Goal: Task Accomplishment & Management: Manage account settings

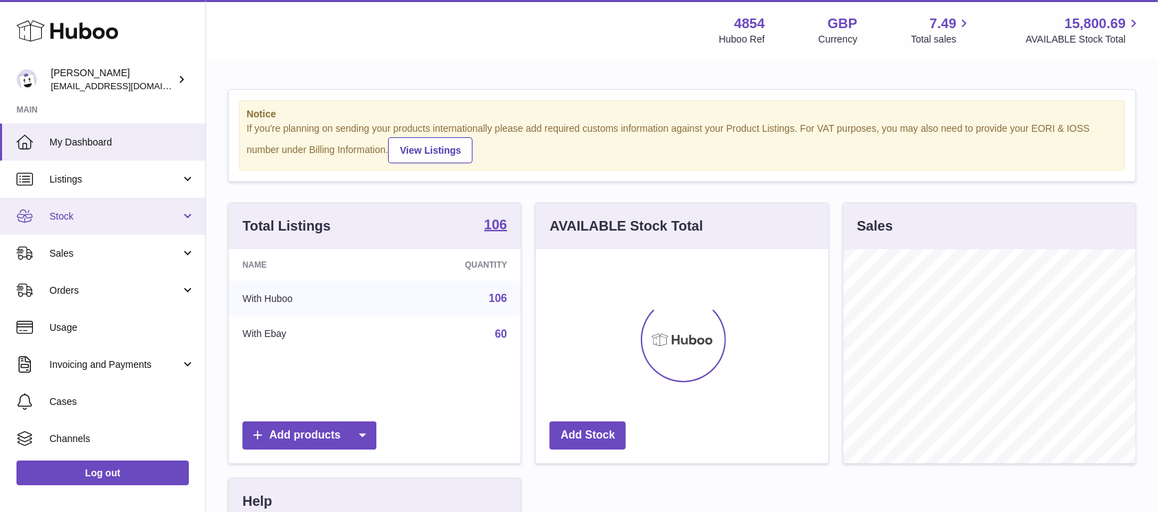
scroll to position [214, 292]
click at [163, 216] on span "Stock" at bounding box center [114, 216] width 131 height 13
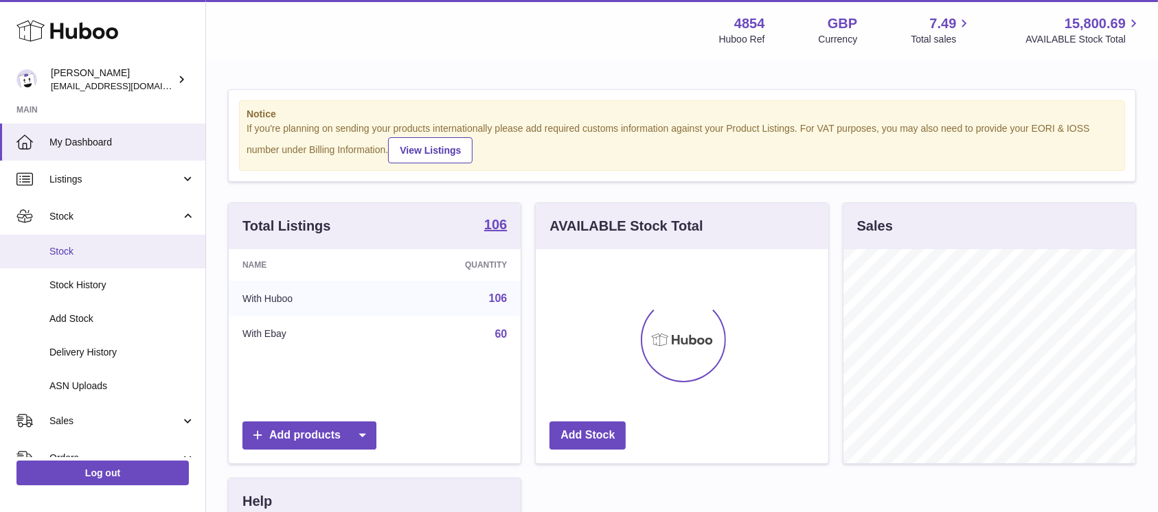
click at [135, 253] on span "Stock" at bounding box center [122, 251] width 146 height 13
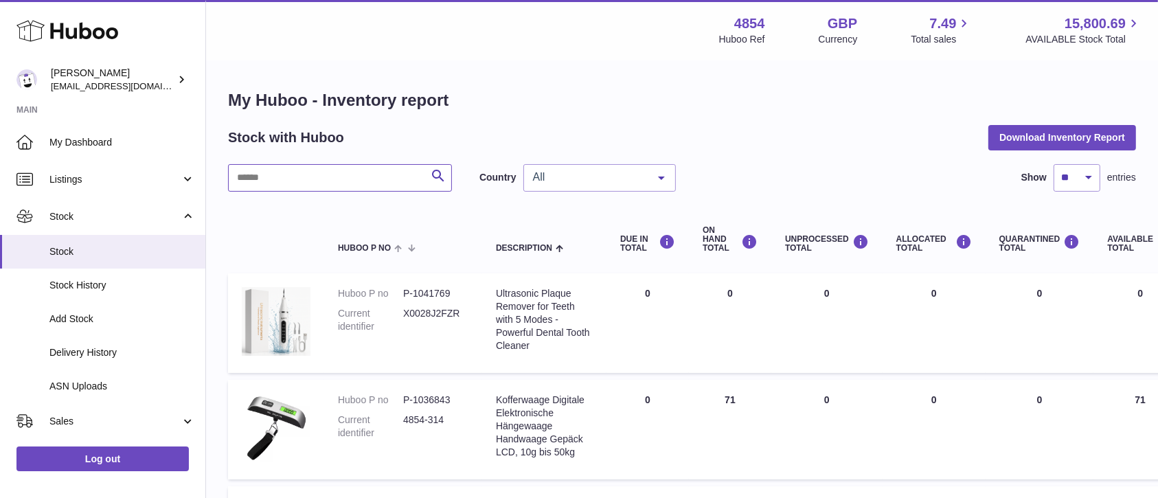
click at [334, 184] on input "text" at bounding box center [340, 177] width 224 height 27
type input "*"
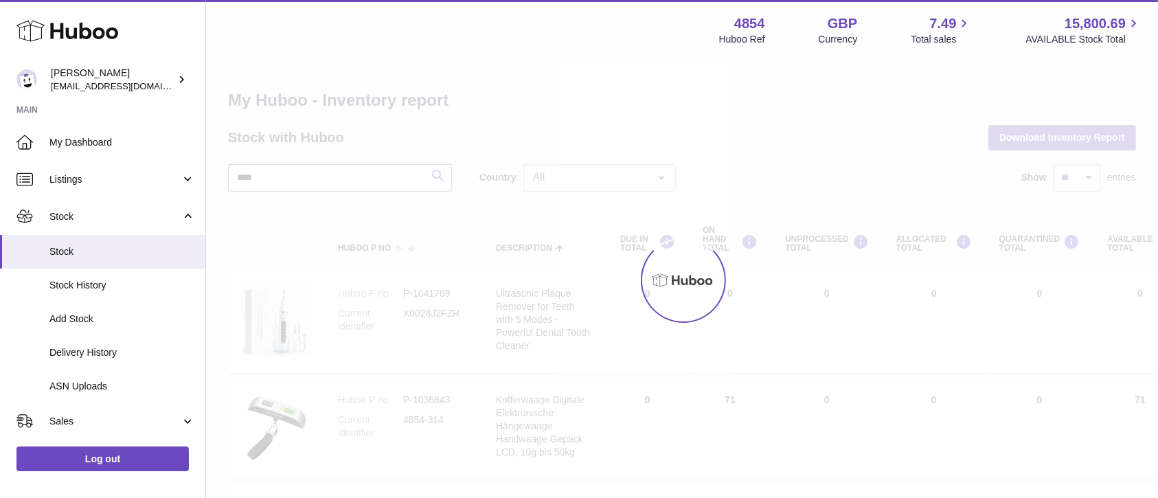
type input "****"
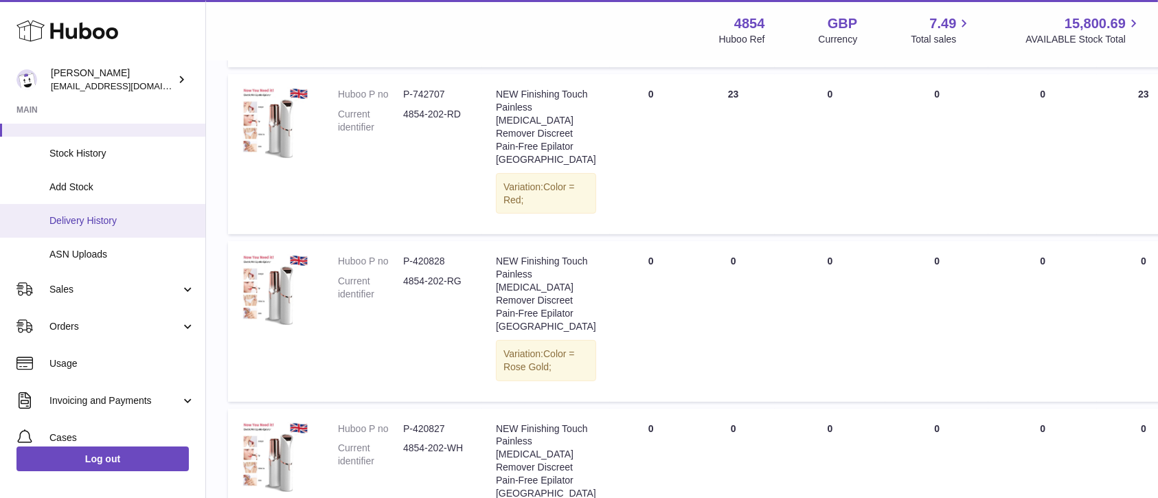
scroll to position [183, 0]
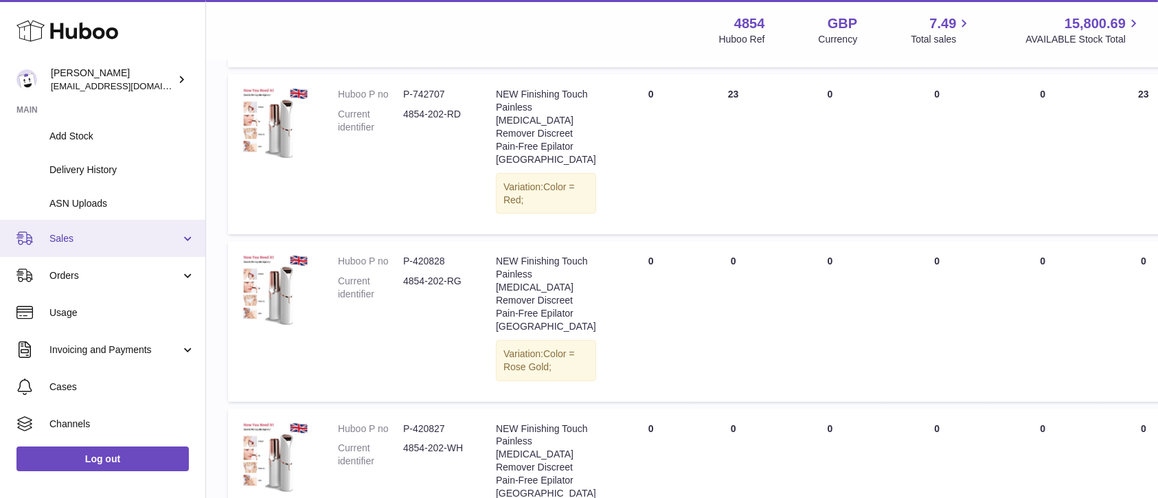
click at [143, 232] on span "Sales" at bounding box center [114, 238] width 131 height 13
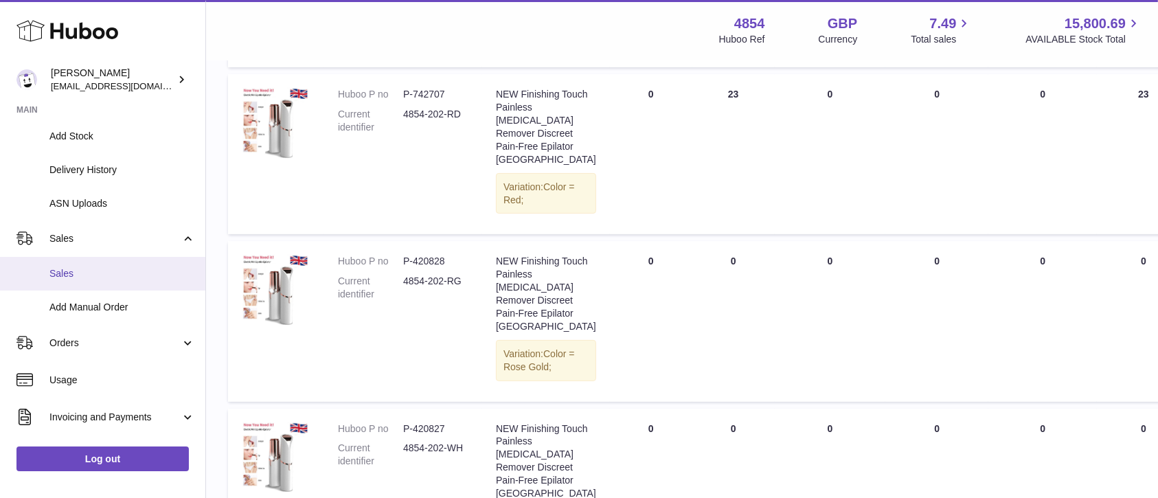
click at [109, 276] on span "Sales" at bounding box center [122, 273] width 146 height 13
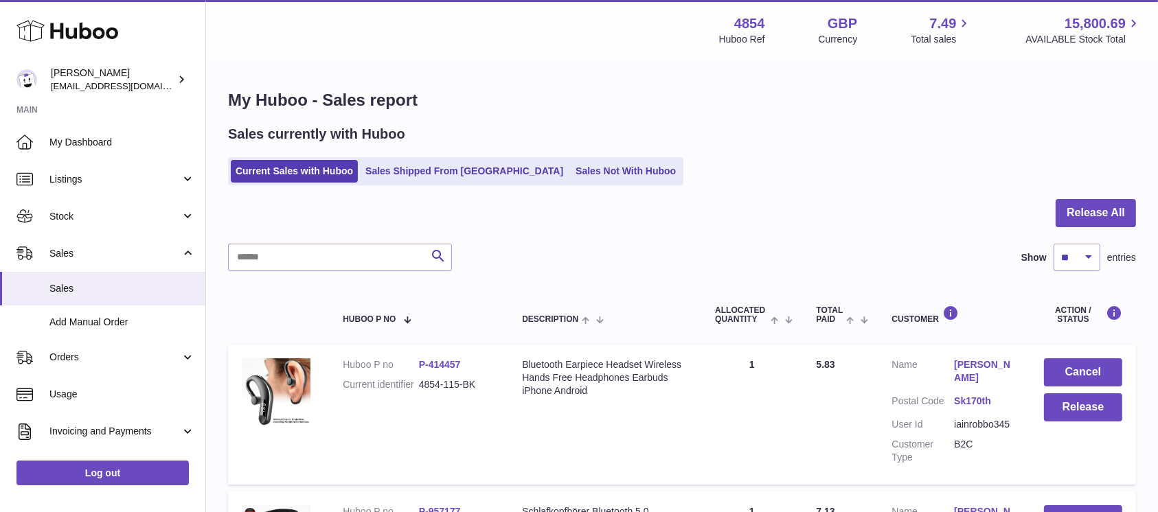
click at [1049, 220] on div at bounding box center [682, 221] width 908 height 45
click at [1071, 218] on button "Release All" at bounding box center [1095, 213] width 80 height 28
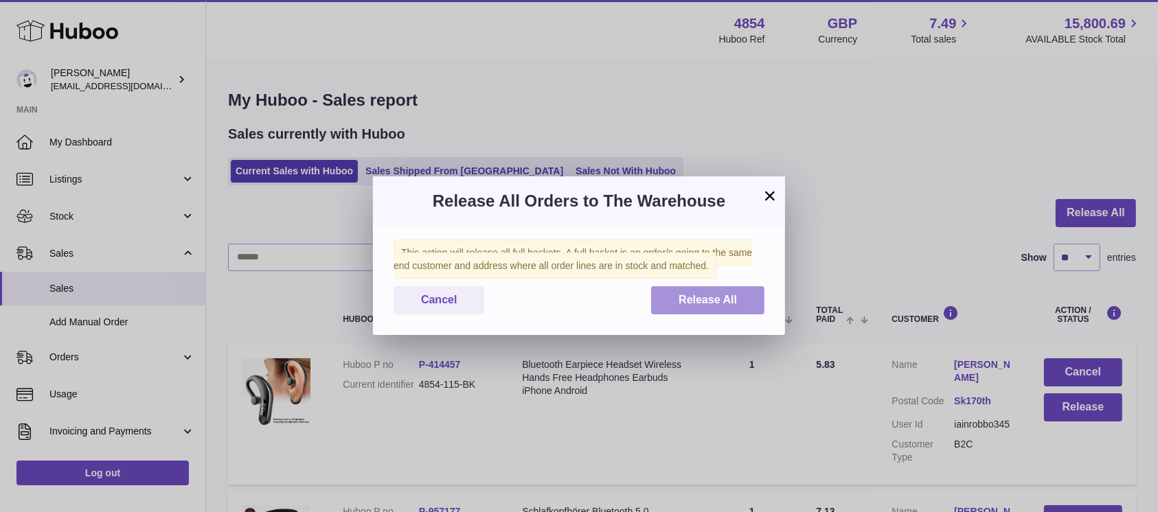
click at [710, 295] on span "Release All" at bounding box center [707, 300] width 58 height 12
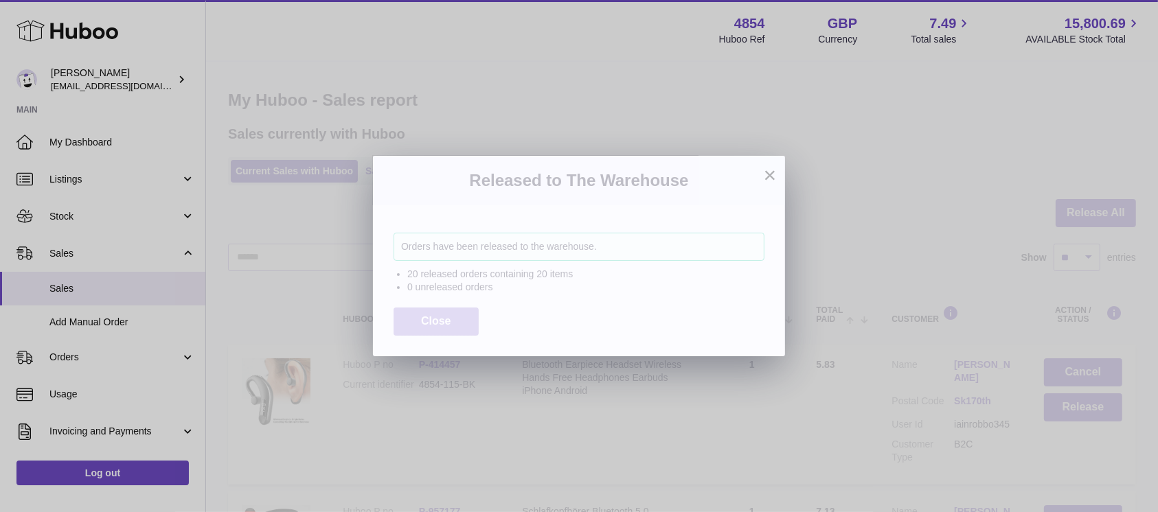
click at [426, 323] on span "Close" at bounding box center [436, 321] width 30 height 12
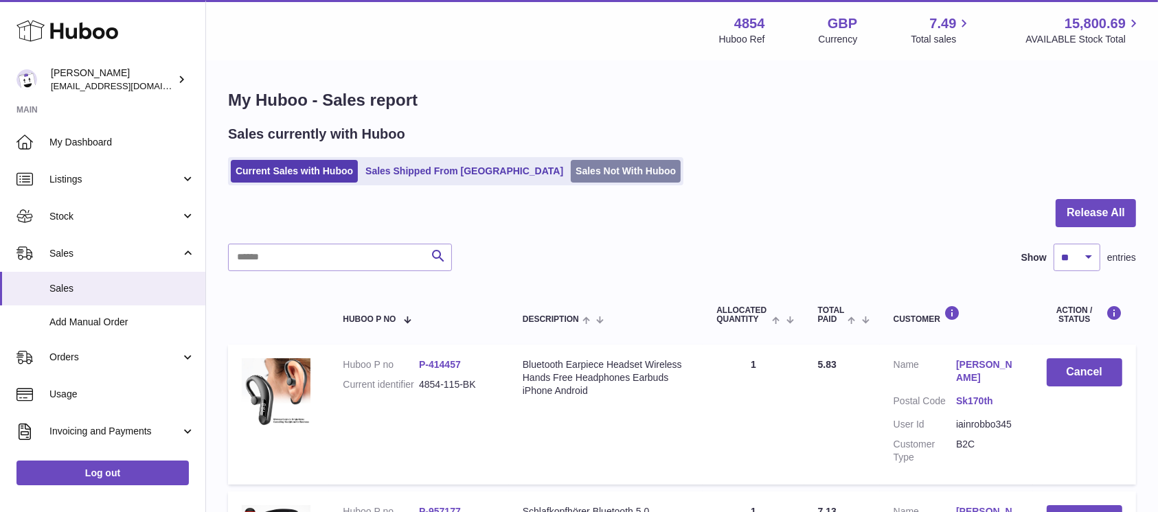
click at [571, 168] on link "Sales Not With Huboo" at bounding box center [626, 171] width 110 height 23
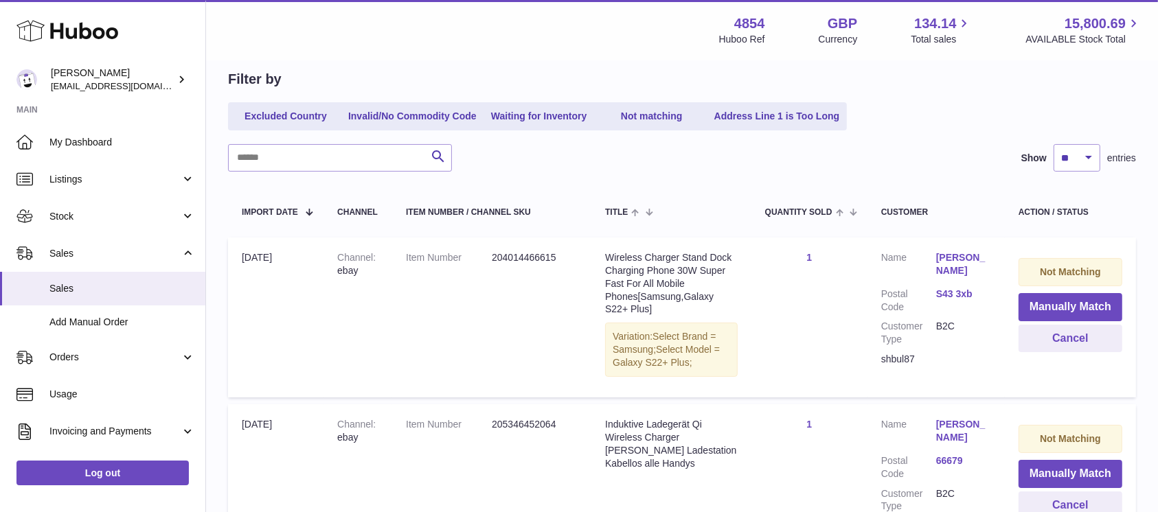
scroll to position [183, 0]
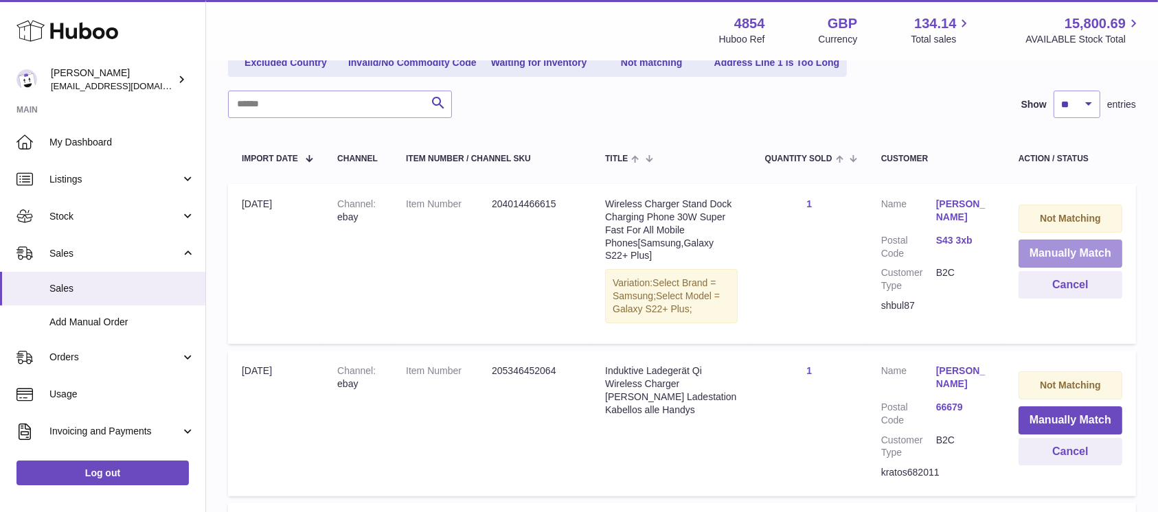
click at [1035, 251] on button "Manually Match" at bounding box center [1070, 254] width 104 height 28
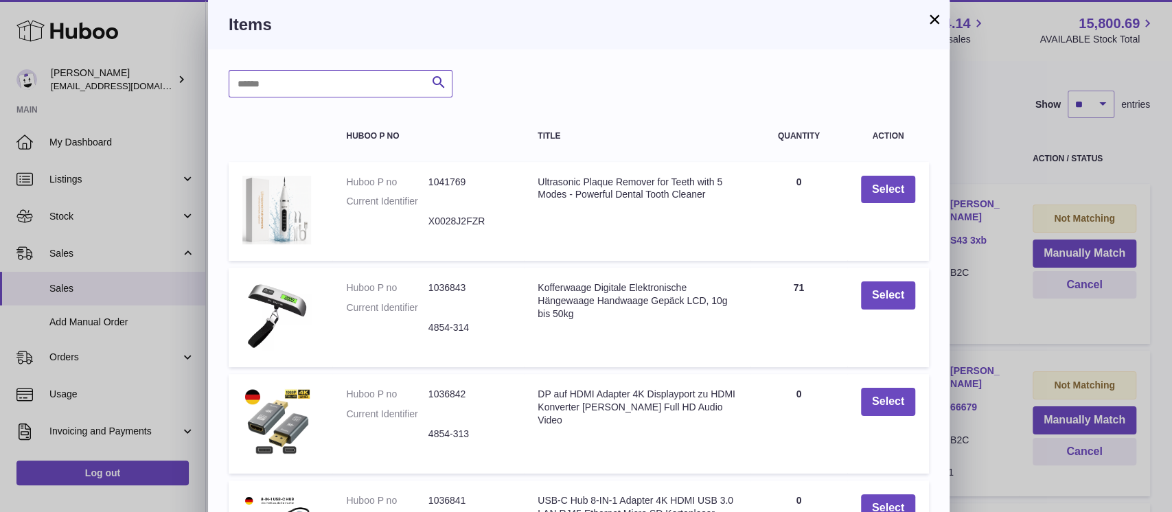
click at [305, 82] on input "text" at bounding box center [341, 83] width 224 height 27
type input "*"
type input "*****"
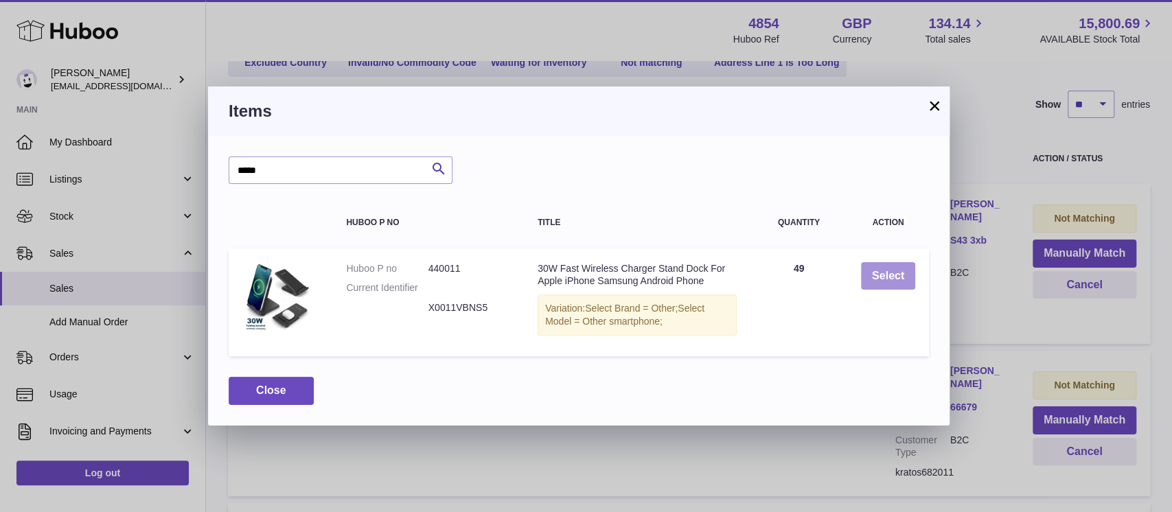
click at [902, 272] on button "Select" at bounding box center [888, 276] width 54 height 28
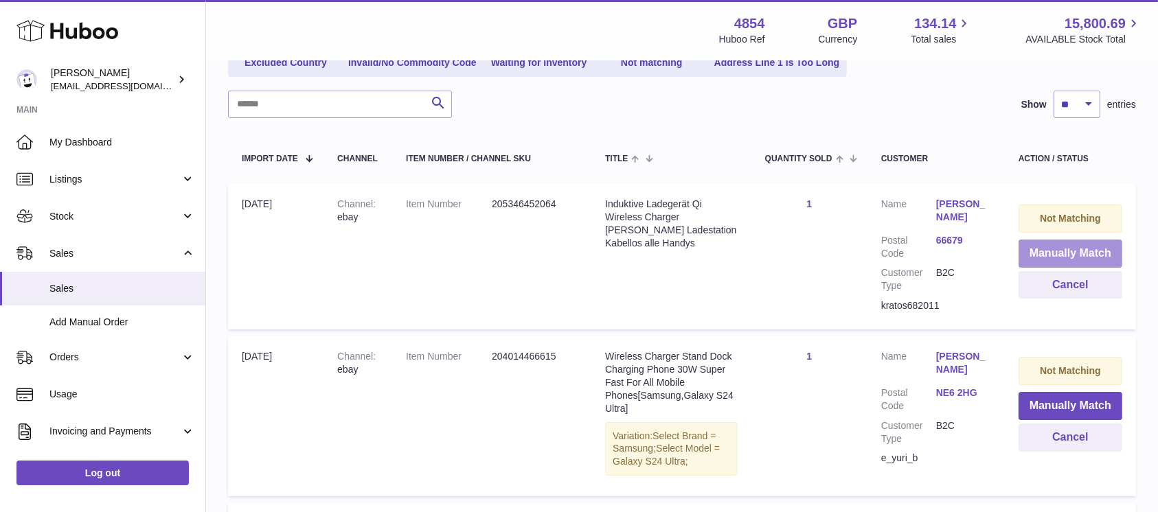
click at [1061, 248] on button "Manually Match" at bounding box center [1070, 254] width 104 height 28
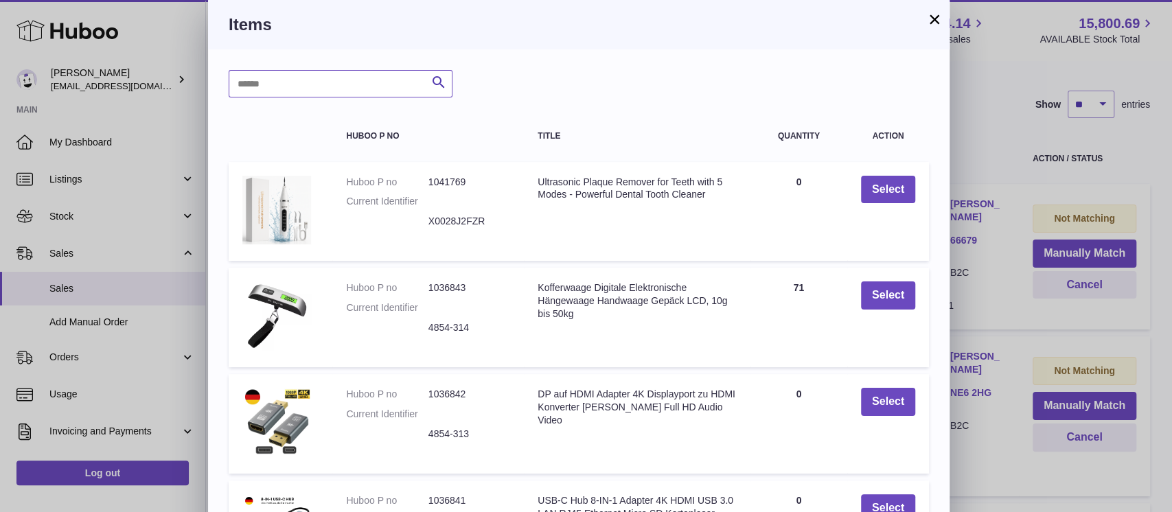
click at [357, 85] on input "text" at bounding box center [341, 83] width 224 height 27
type input "*****"
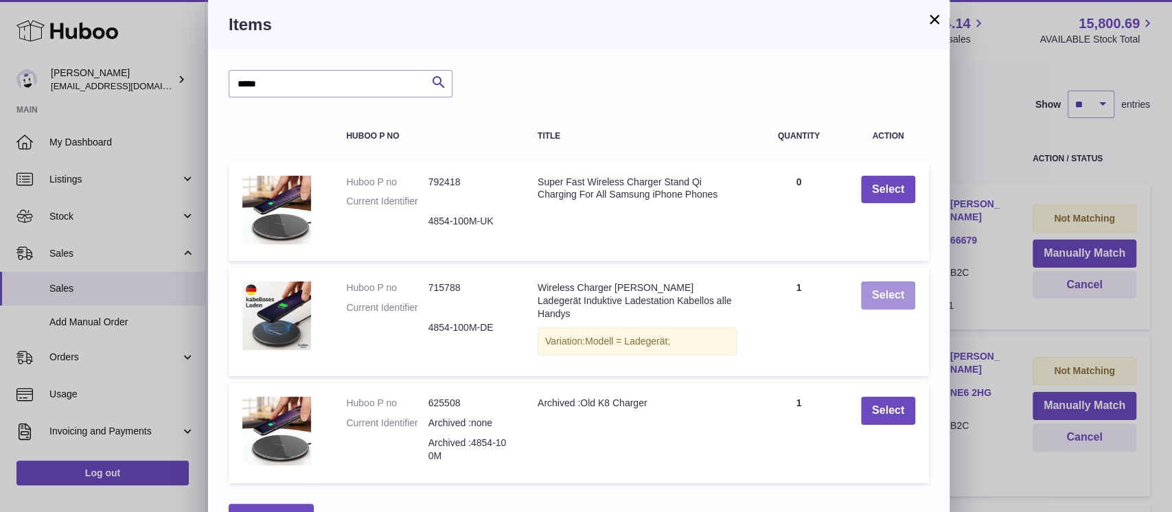
click at [895, 294] on button "Select" at bounding box center [888, 296] width 54 height 28
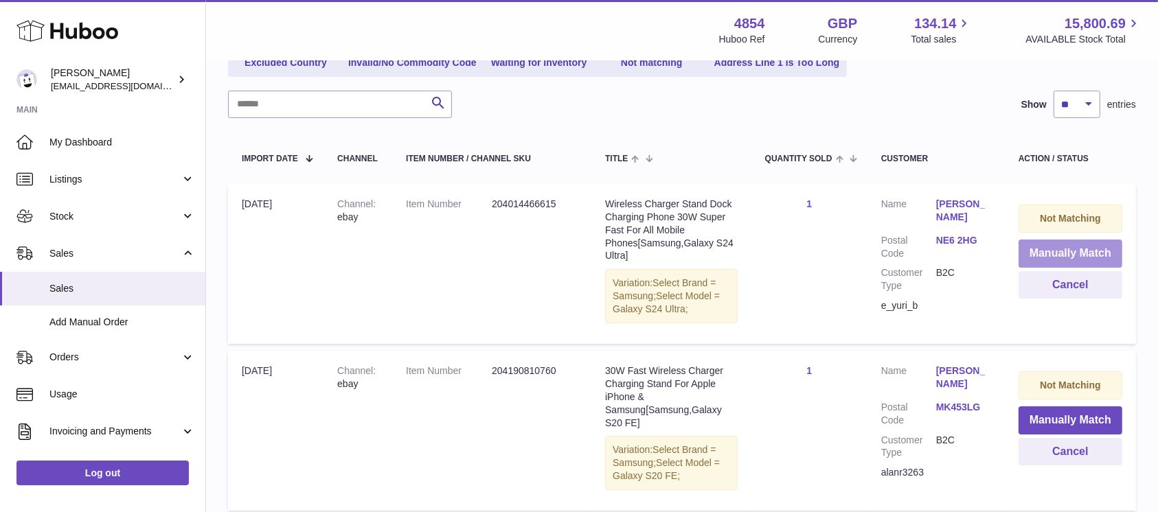
click at [1045, 244] on button "Manually Match" at bounding box center [1070, 254] width 104 height 28
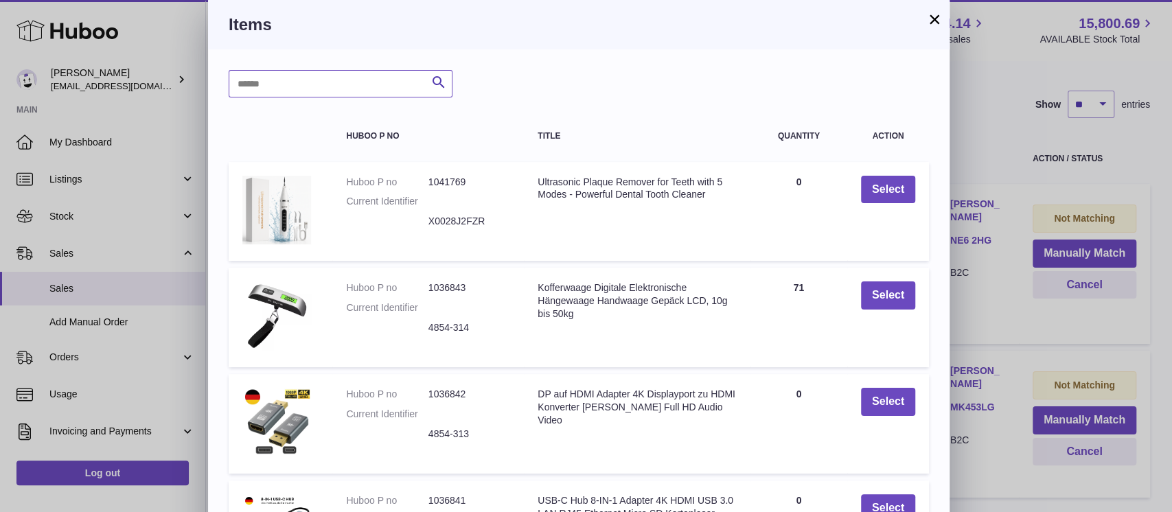
click at [324, 72] on input "text" at bounding box center [341, 83] width 224 height 27
type input "*****"
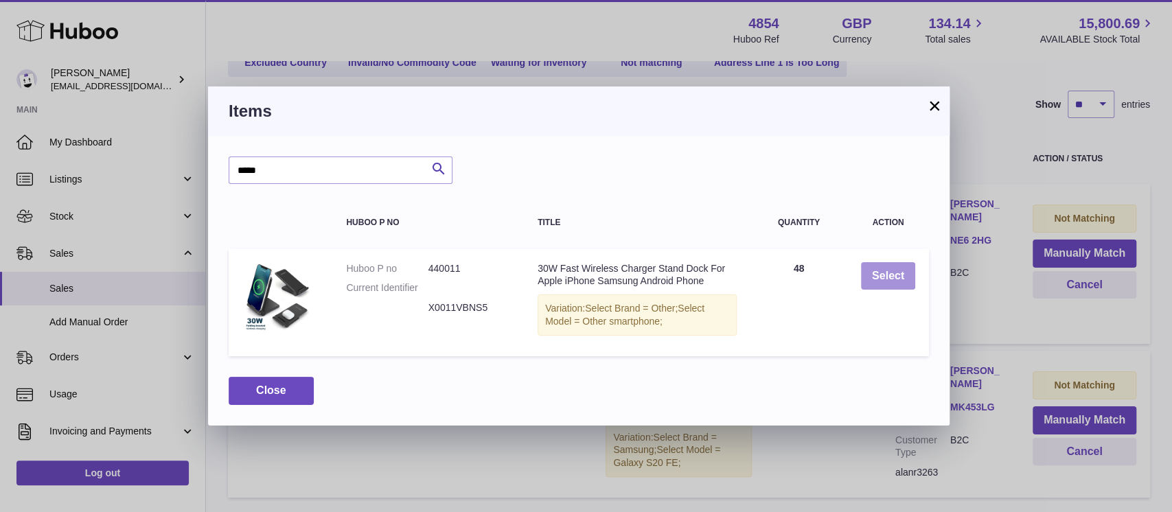
click at [878, 276] on button "Select" at bounding box center [888, 276] width 54 height 28
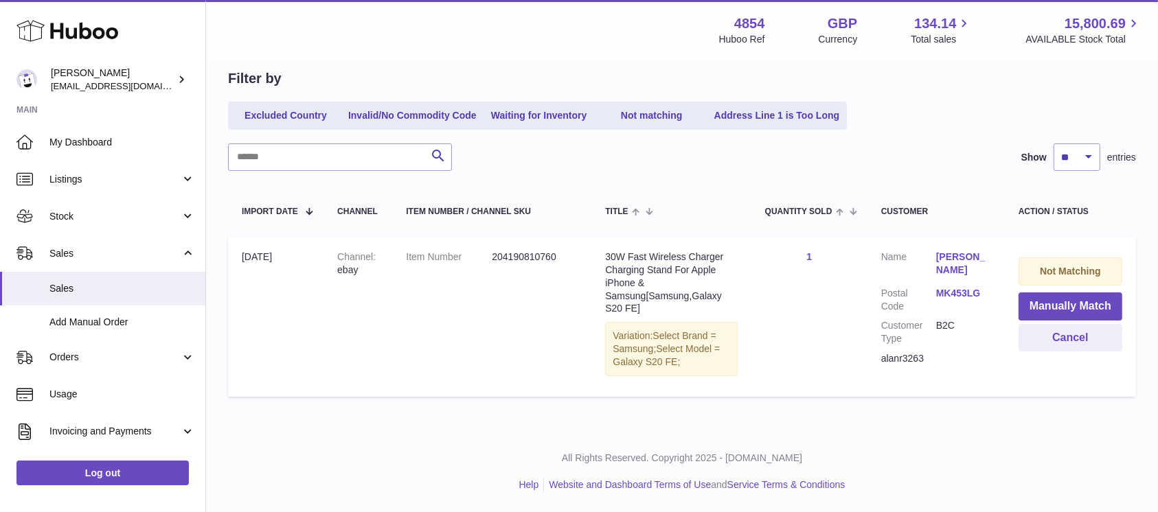
scroll to position [129, 0]
click at [1042, 301] on button "Manually Match" at bounding box center [1070, 307] width 104 height 28
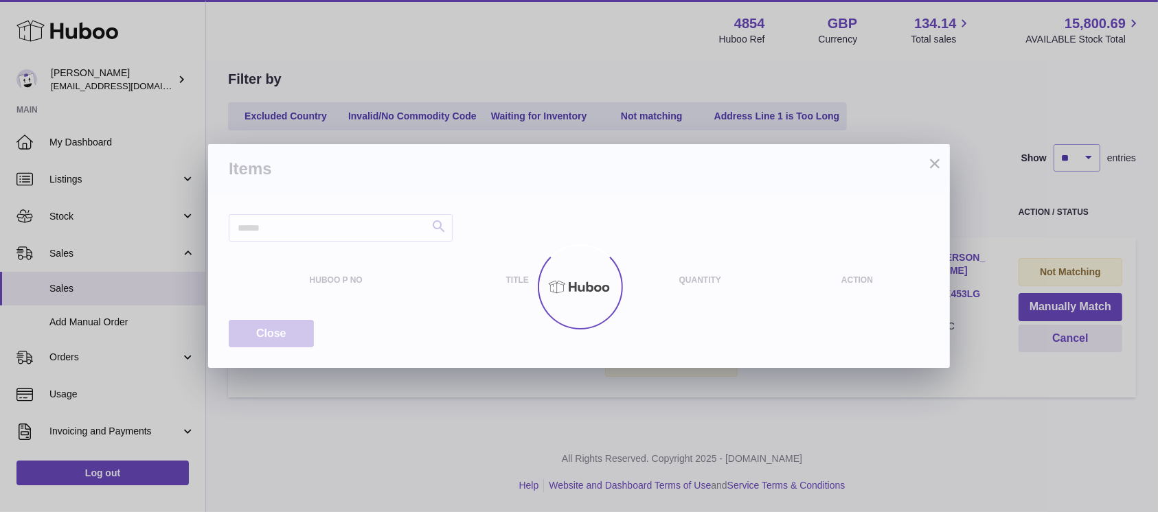
scroll to position [115, 0]
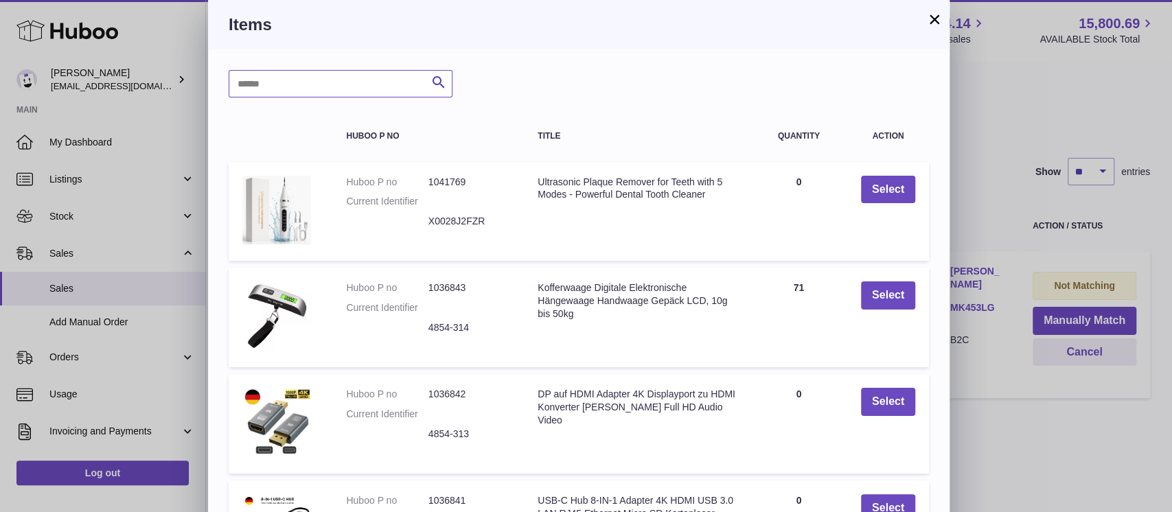
click at [324, 83] on input "text" at bounding box center [341, 83] width 224 height 27
type input "*****"
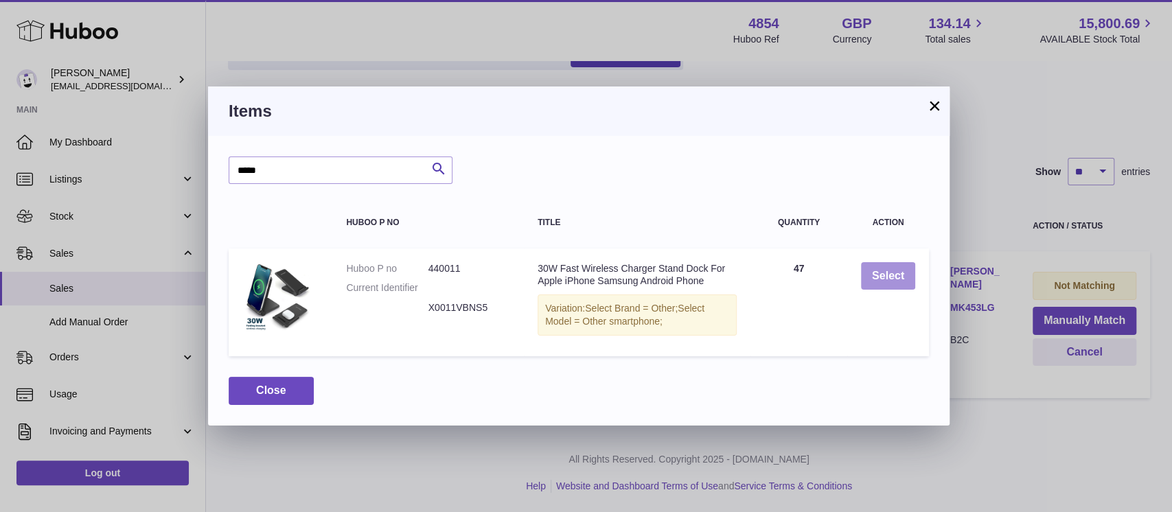
click at [879, 277] on button "Select" at bounding box center [888, 276] width 54 height 28
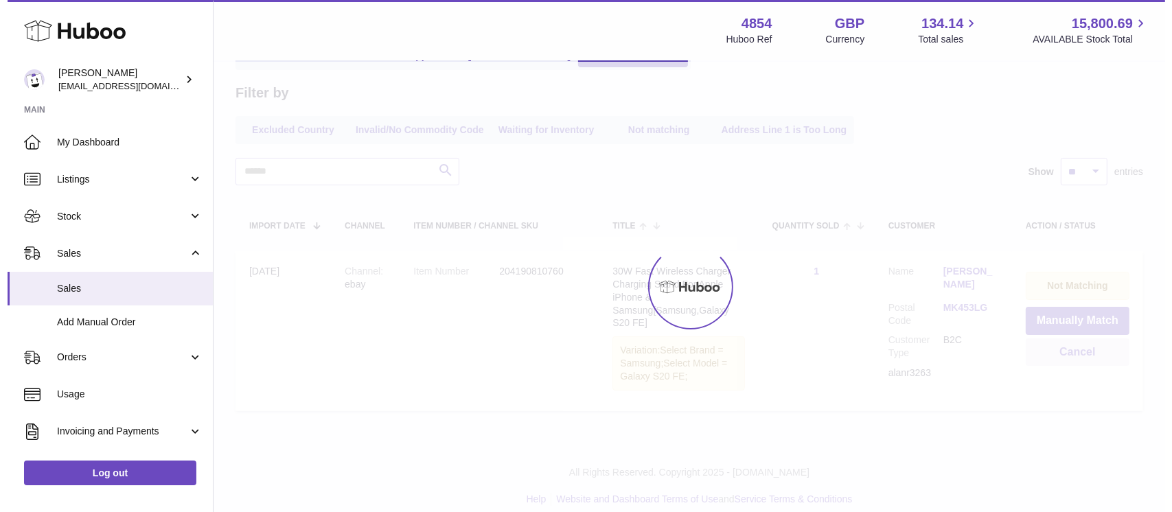
scroll to position [0, 0]
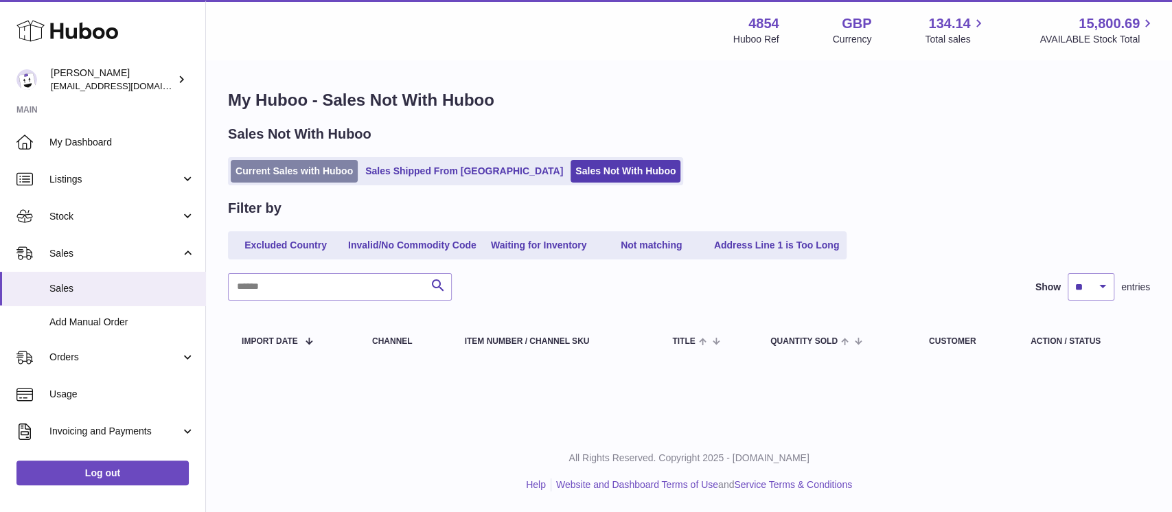
click at [299, 161] on link "Current Sales with Huboo" at bounding box center [294, 171] width 127 height 23
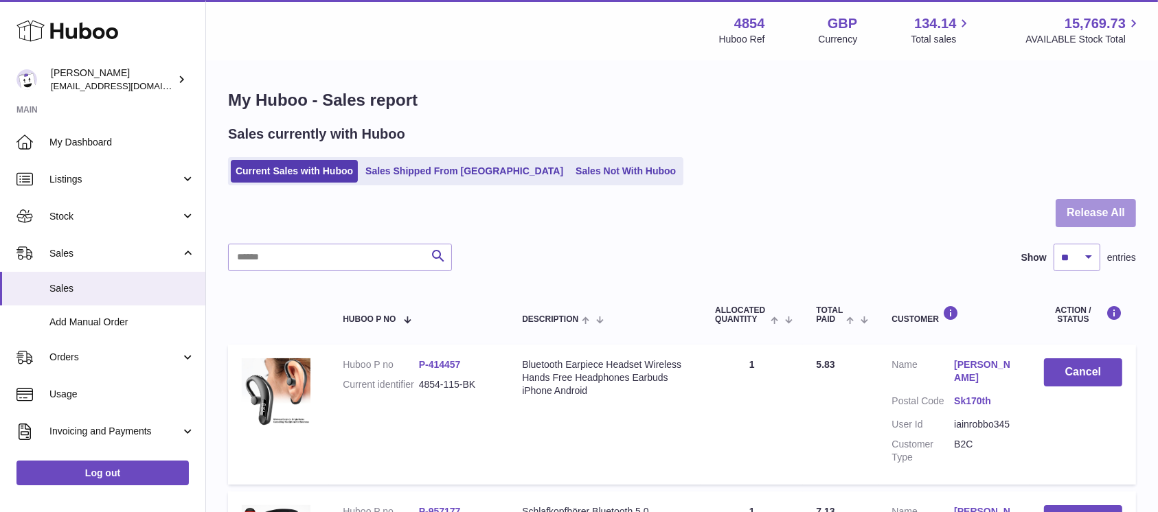
click at [1106, 204] on button "Release All" at bounding box center [1095, 213] width 80 height 28
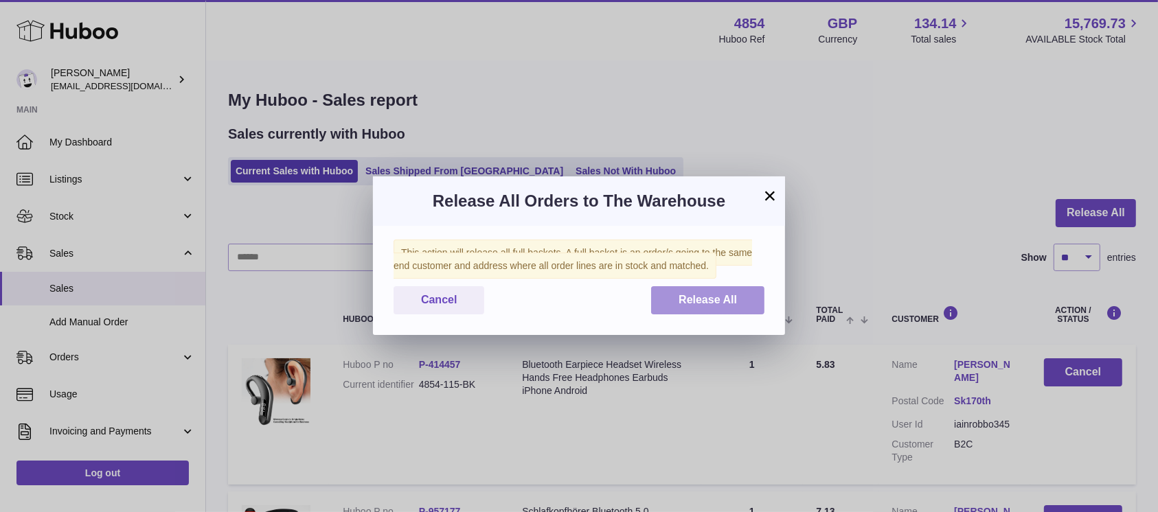
click at [708, 299] on span "Release All" at bounding box center [707, 300] width 58 height 12
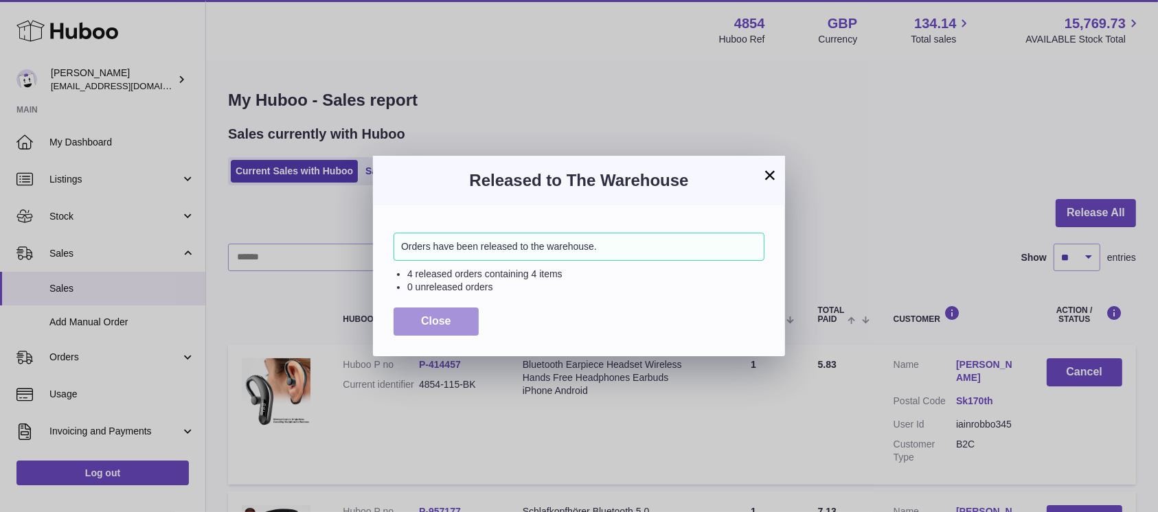
click at [439, 323] on span "Close" at bounding box center [436, 321] width 30 height 12
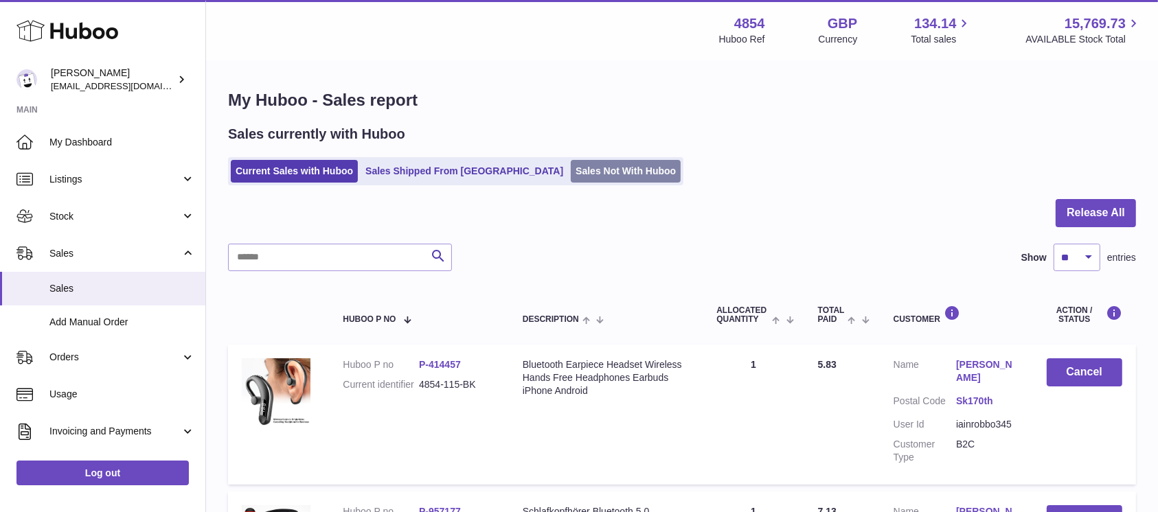
click at [580, 165] on link "Sales Not With Huboo" at bounding box center [626, 171] width 110 height 23
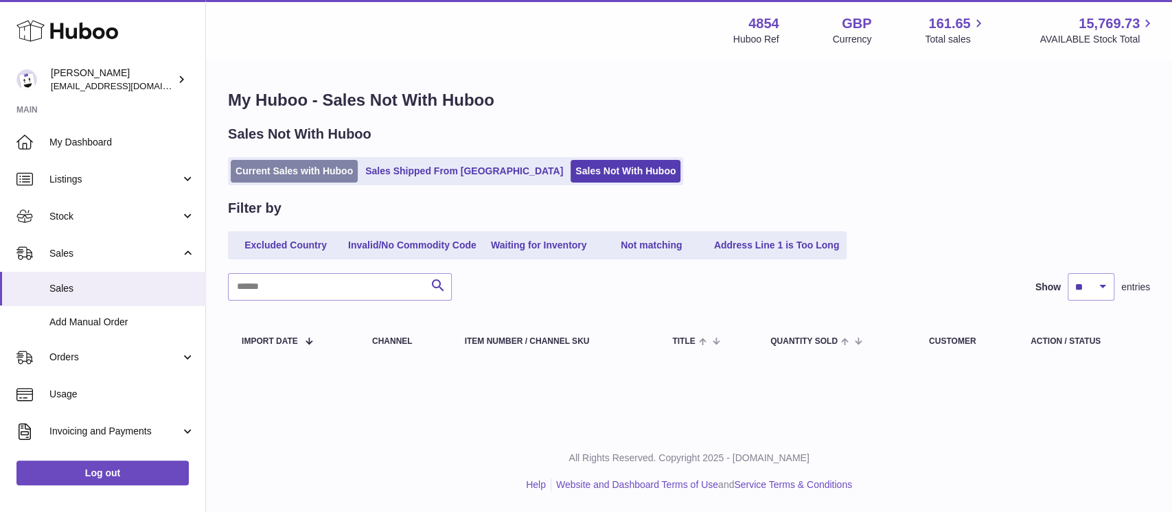
click at [317, 176] on link "Current Sales with Huboo" at bounding box center [294, 171] width 127 height 23
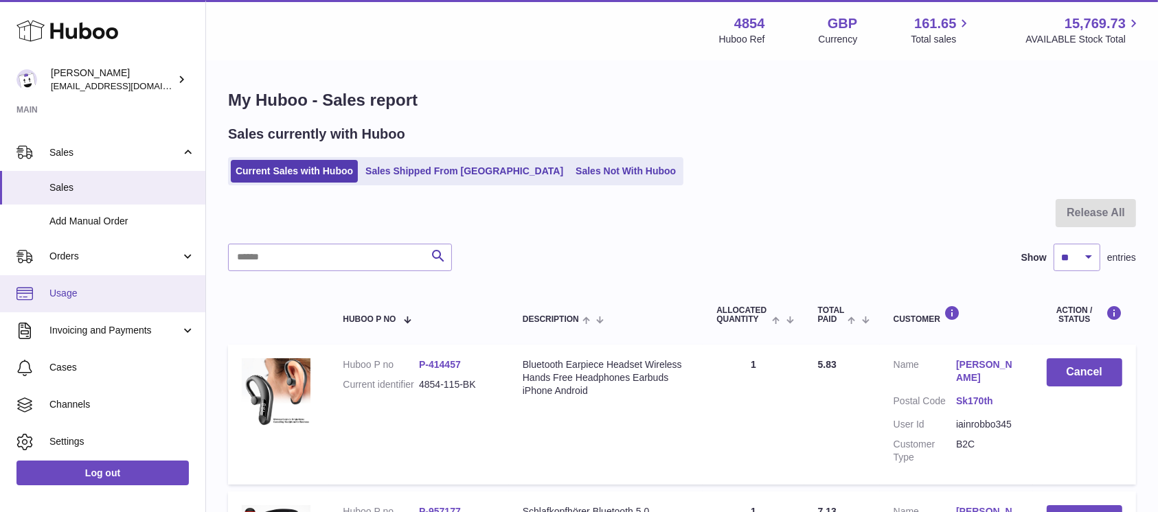
scroll to position [141, 0]
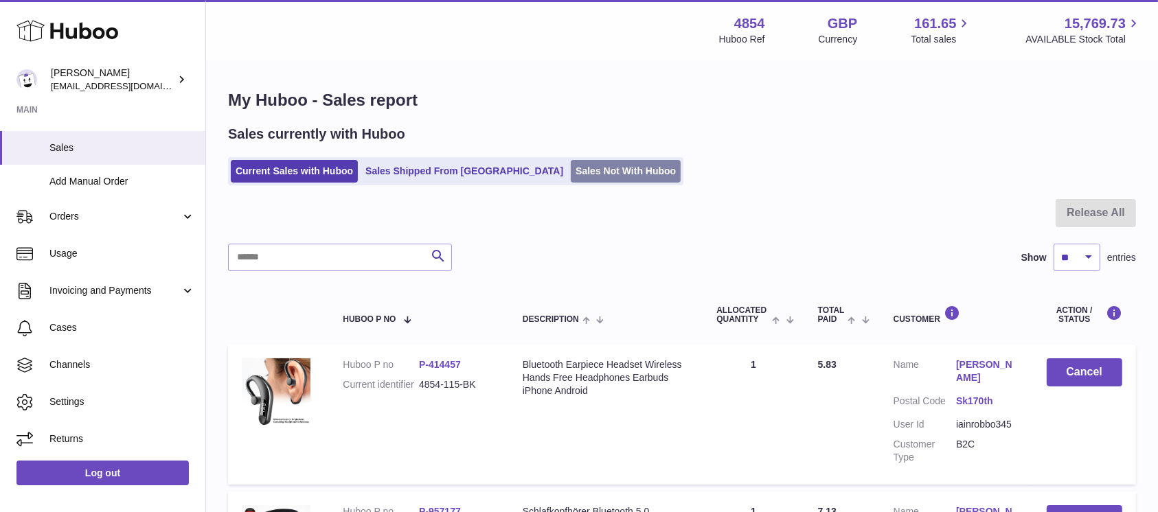
click at [571, 177] on link "Sales Not With Huboo" at bounding box center [626, 171] width 110 height 23
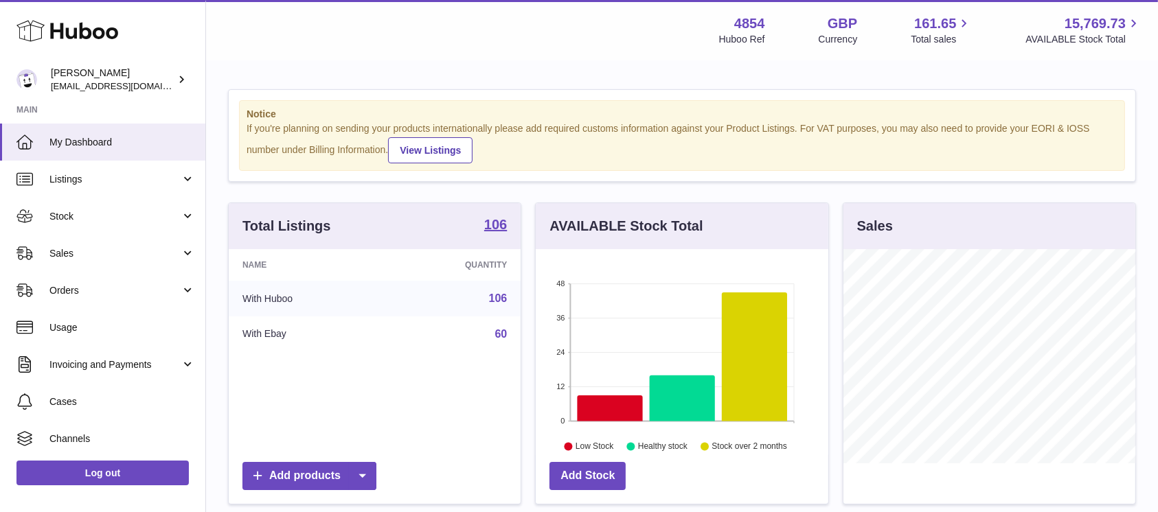
scroll to position [214, 292]
click at [129, 258] on span "Sales" at bounding box center [114, 253] width 131 height 13
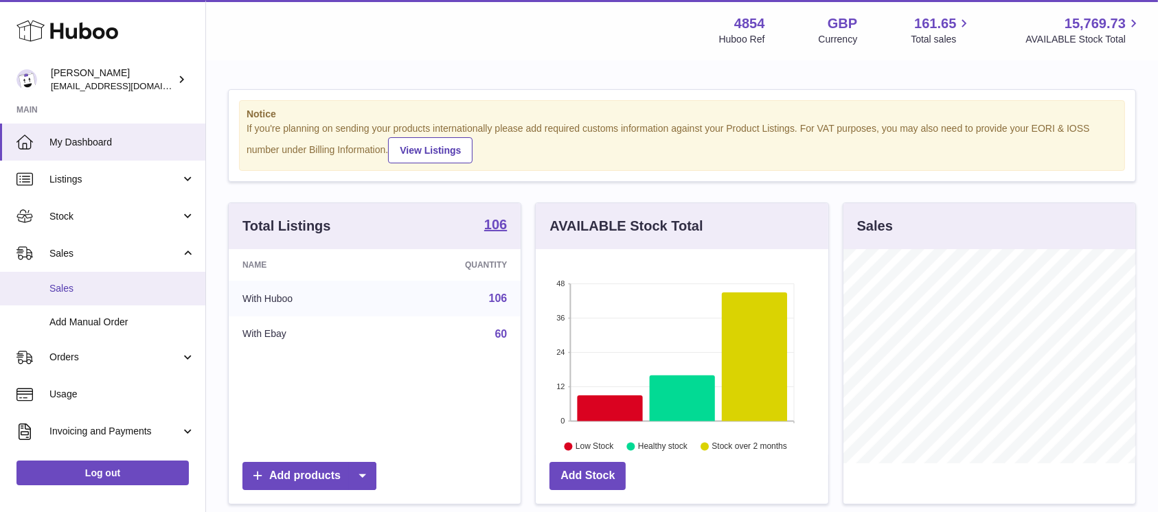
click at [113, 286] on span "Sales" at bounding box center [122, 288] width 146 height 13
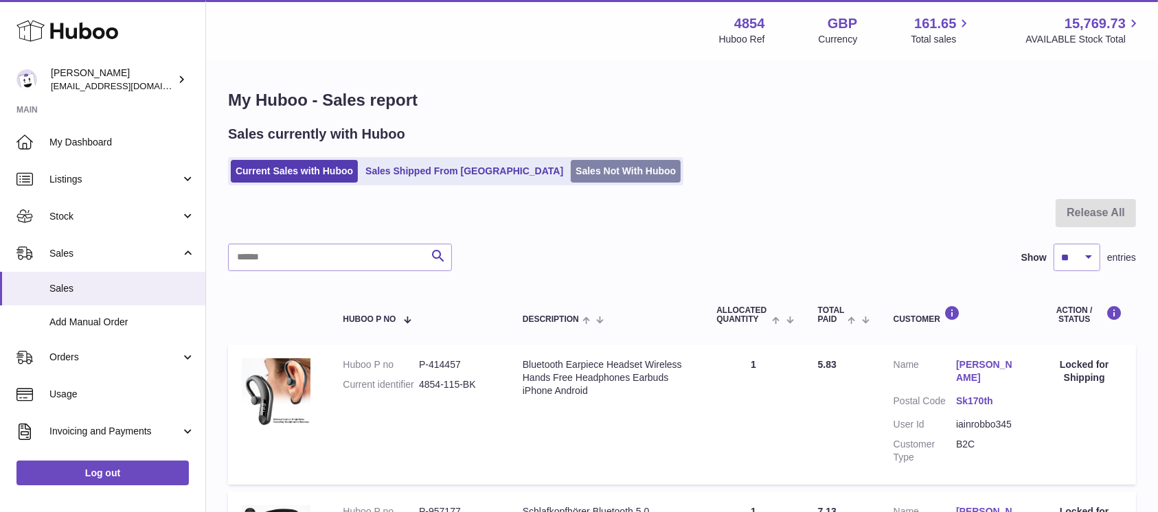
click at [571, 168] on link "Sales Not With Huboo" at bounding box center [626, 171] width 110 height 23
